Goal: Find specific fact: Find specific fact

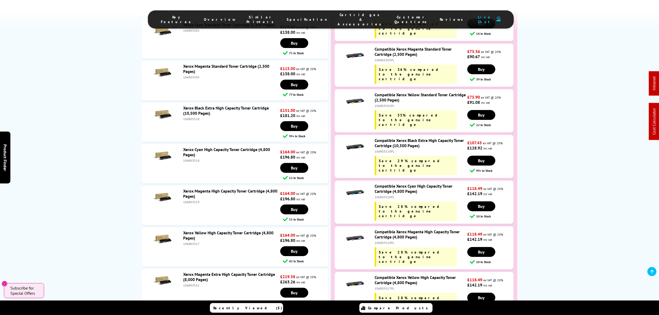
scroll to position [2212, 0]
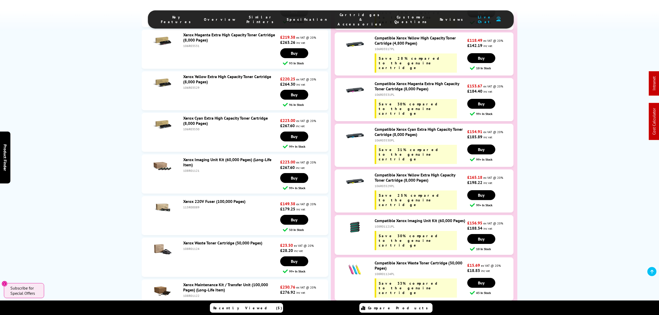
click at [188, 169] on div "108R01121" at bounding box center [231, 171] width 96 height 4
copy div "108R01121"
